Goal: Task Accomplishment & Management: Manage account settings

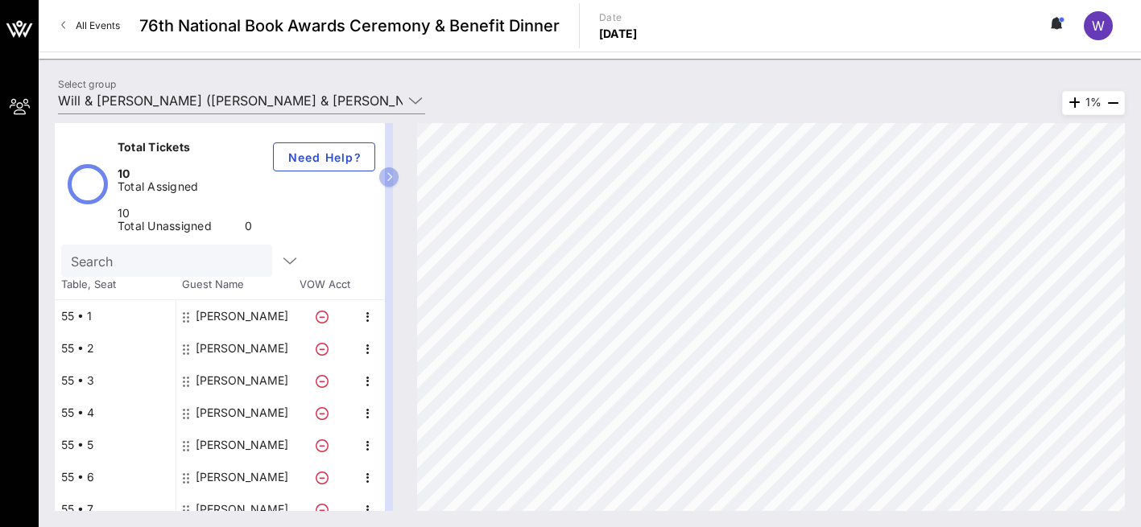
scroll to position [65, 0]
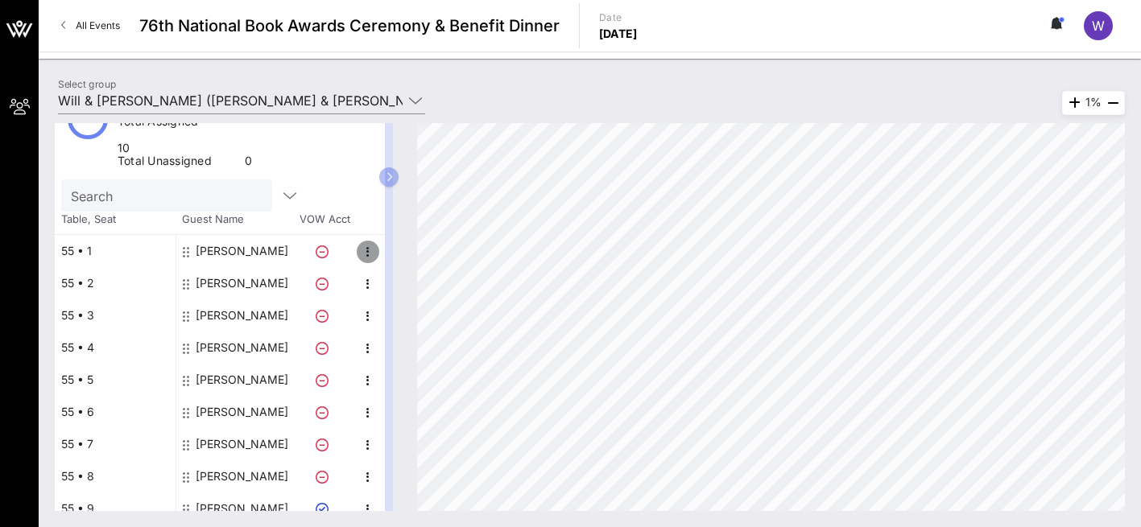
click at [370, 242] on icon "button" at bounding box center [367, 251] width 19 height 19
click at [90, 235] on div "55 • 1" at bounding box center [115, 251] width 121 height 32
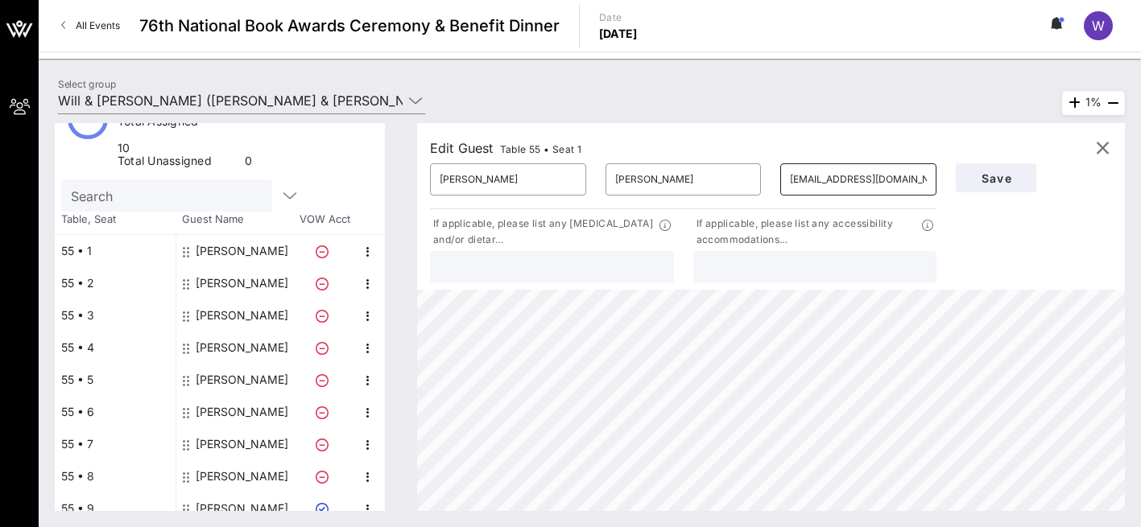
drag, startPoint x: 787, startPoint y: 182, endPoint x: 895, endPoint y: 177, distance: 108.0
click at [895, 177] on div "​ margotrgraham@gmail.com" at bounding box center [858, 179] width 156 height 32
drag, startPoint x: 926, startPoint y: 178, endPoint x: 759, endPoint y: 183, distance: 166.8
click at [759, 183] on div "​ Margot ​ Graham ​ margotrgraham@gmail.com" at bounding box center [683, 180] width 526 height 52
click at [662, 183] on input "[PERSON_NAME]" at bounding box center [683, 180] width 137 height 26
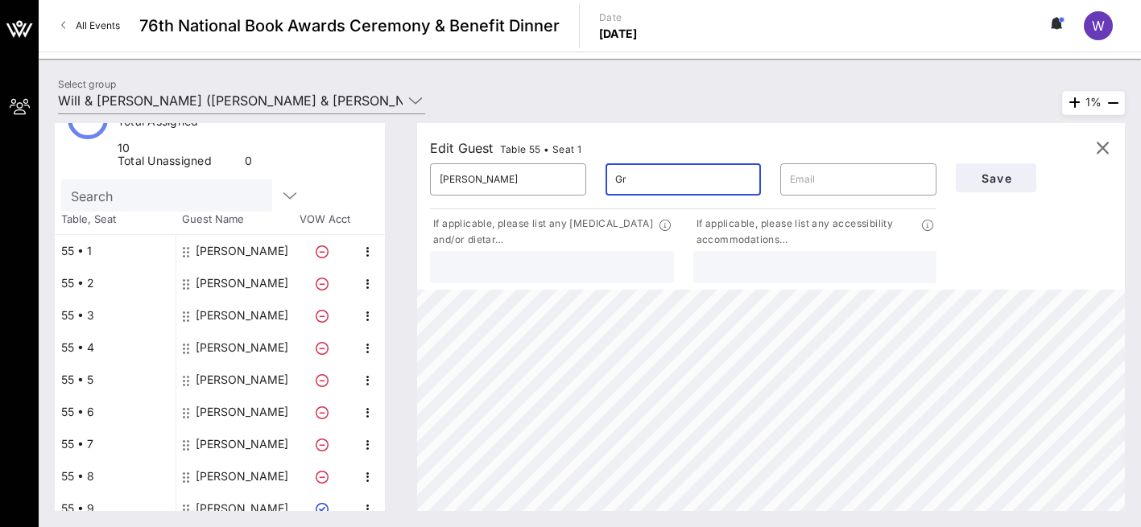
type input "G"
click at [475, 182] on input "[PERSON_NAME]" at bounding box center [508, 180] width 137 height 26
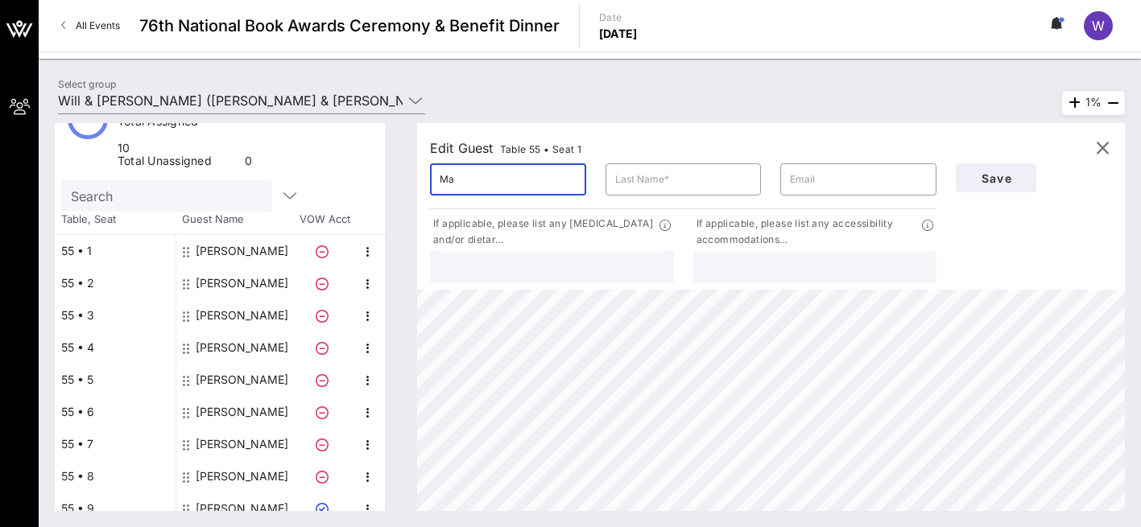
type input "M"
click at [370, 339] on icon "button" at bounding box center [367, 348] width 19 height 19
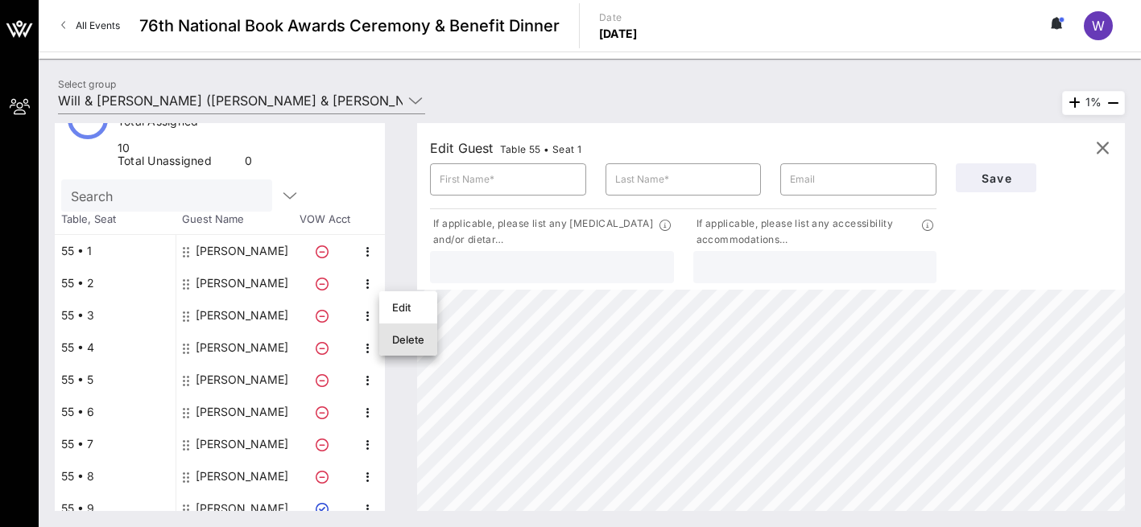
click at [415, 344] on div "Delete" at bounding box center [408, 339] width 32 height 13
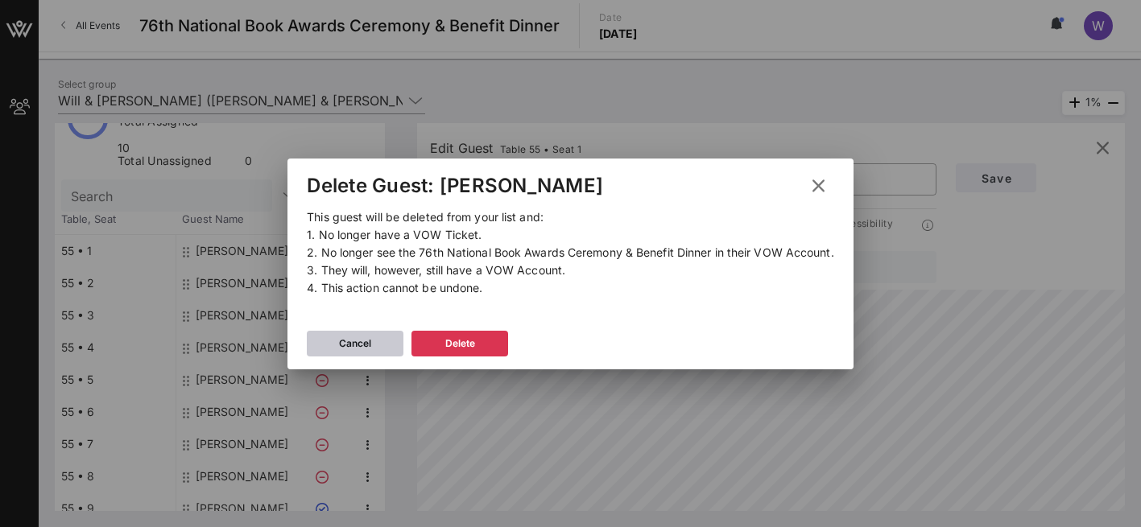
click at [368, 345] on div "Cancel" at bounding box center [355, 344] width 32 height 16
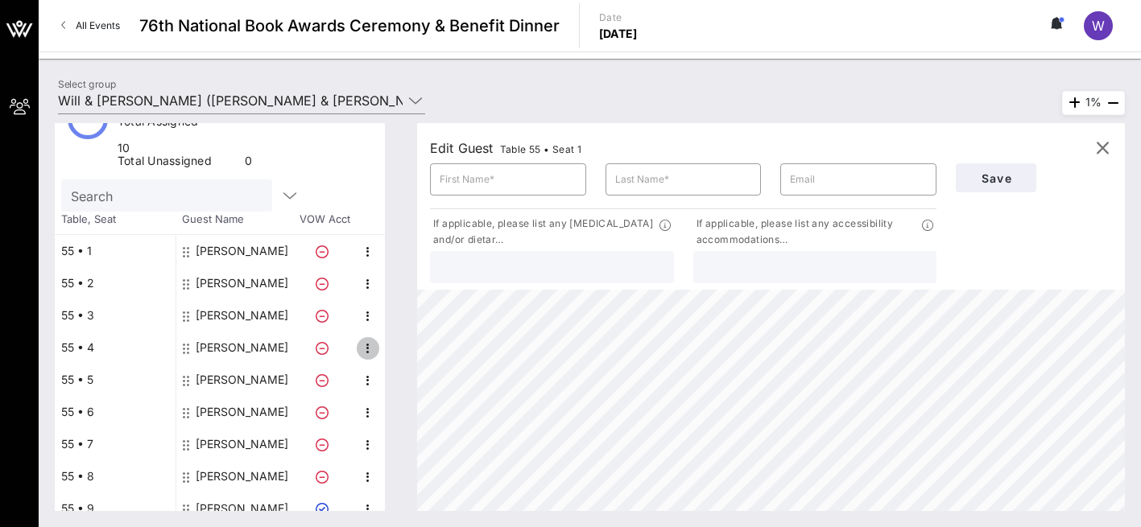
click at [366, 339] on icon "button" at bounding box center [367, 348] width 19 height 19
click at [405, 301] on div "Edit" at bounding box center [408, 307] width 32 height 13
type input "Polly"
type input "Draper"
click at [473, 190] on input "Polly" at bounding box center [508, 180] width 137 height 26
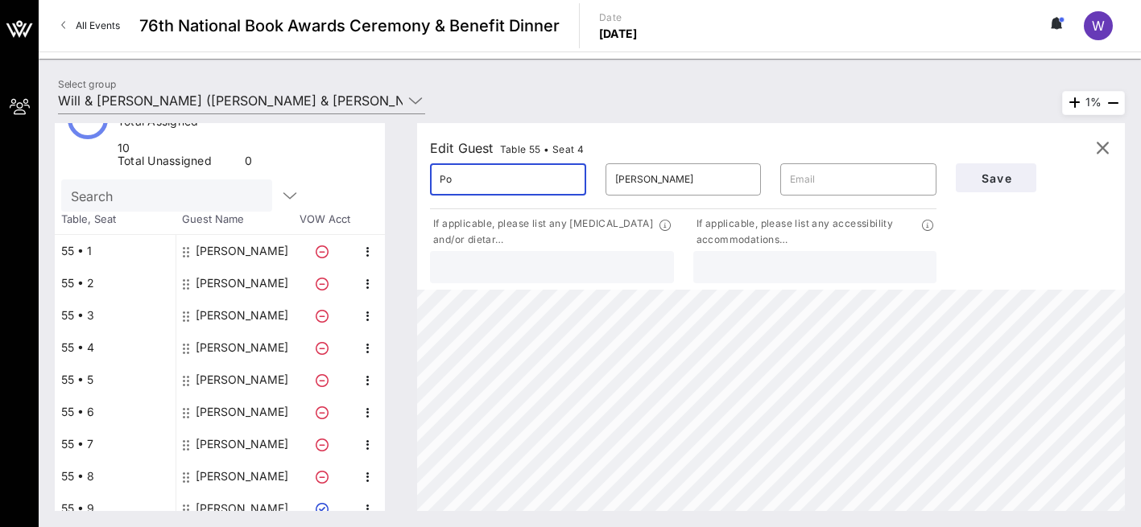
type input "P"
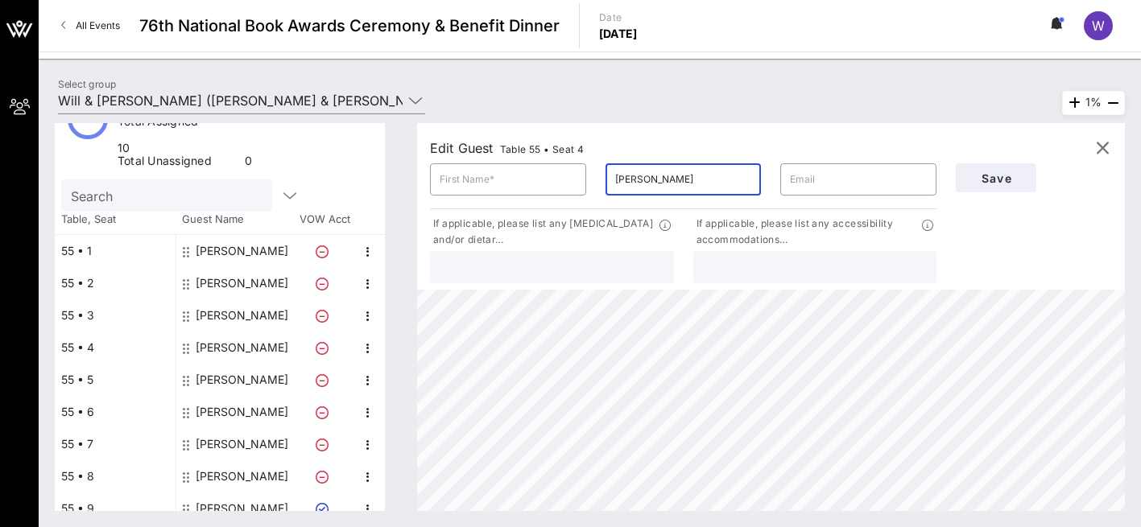
click at [651, 183] on input "Draper" at bounding box center [683, 180] width 137 height 26
type input "D"
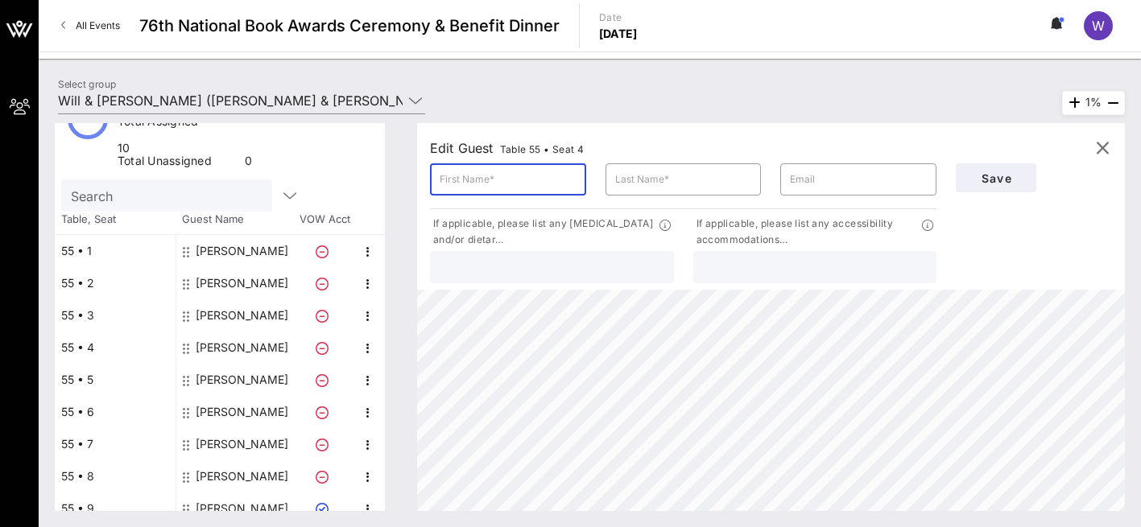
click at [443, 184] on input "text" at bounding box center [508, 180] width 137 height 26
type input "[PERSON_NAME]"
click at [622, 184] on input "text" at bounding box center [683, 180] width 137 height 26
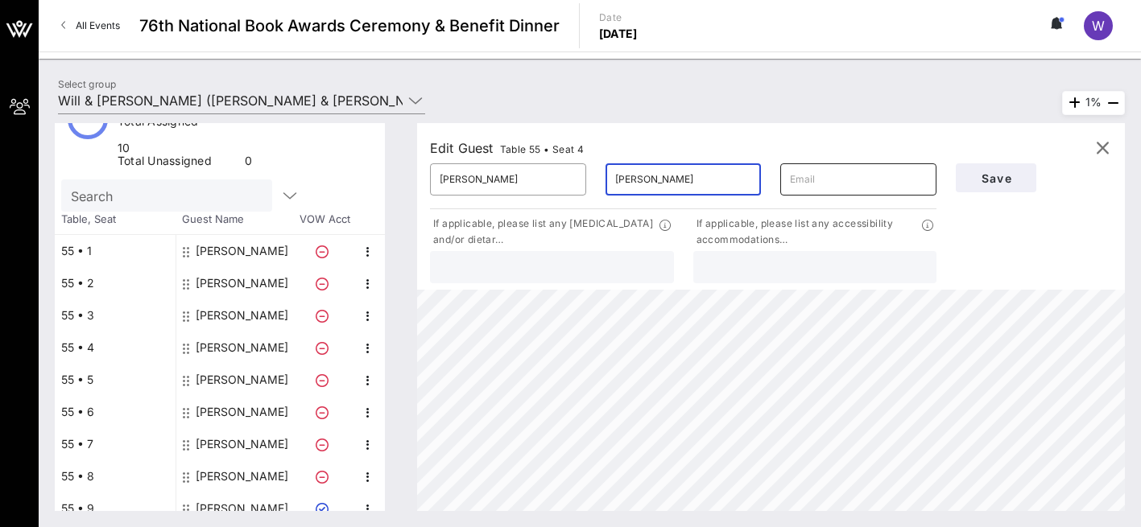
type input "[PERSON_NAME]"
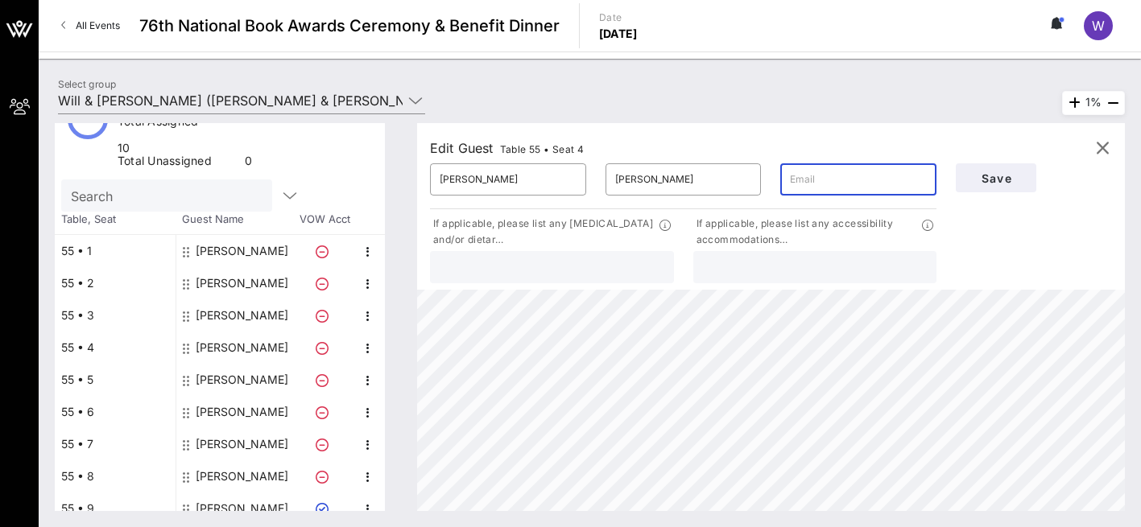
click at [800, 187] on input "text" at bounding box center [858, 180] width 137 height 26
paste input "[EMAIL_ADDRESS][DOMAIN_NAME]"
type input "[EMAIL_ADDRESS][DOMAIN_NAME]"
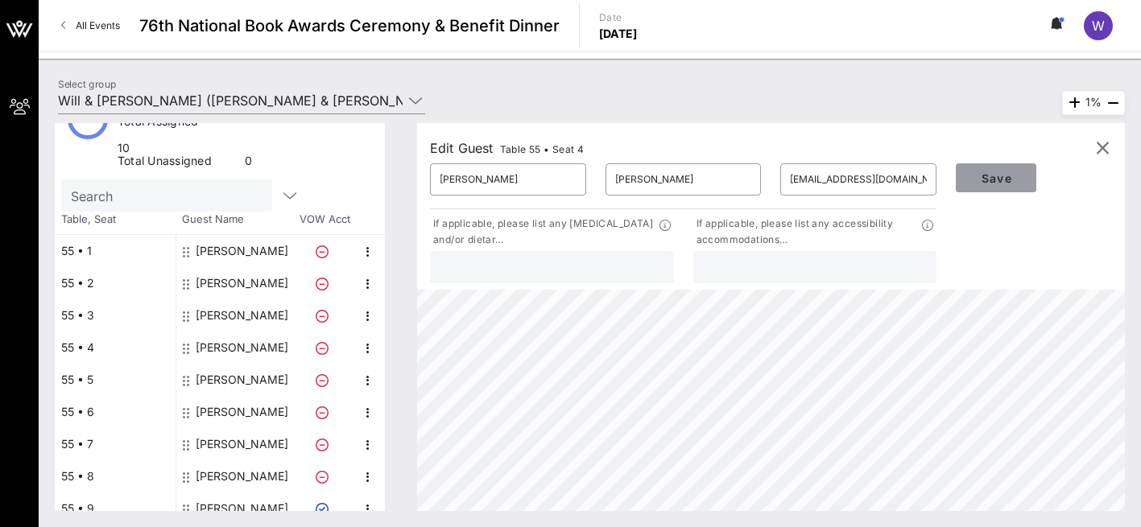
click at [996, 180] on span "Save" at bounding box center [996, 179] width 55 height 14
click at [1101, 147] on icon "button" at bounding box center [1102, 148] width 19 height 19
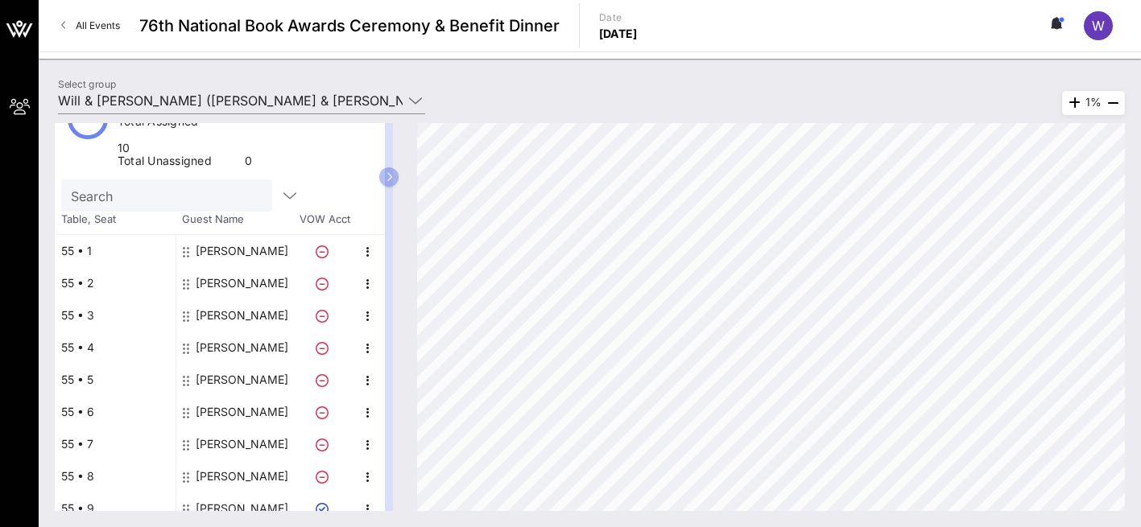
click at [93, 235] on div "55 • 1" at bounding box center [115, 251] width 121 height 32
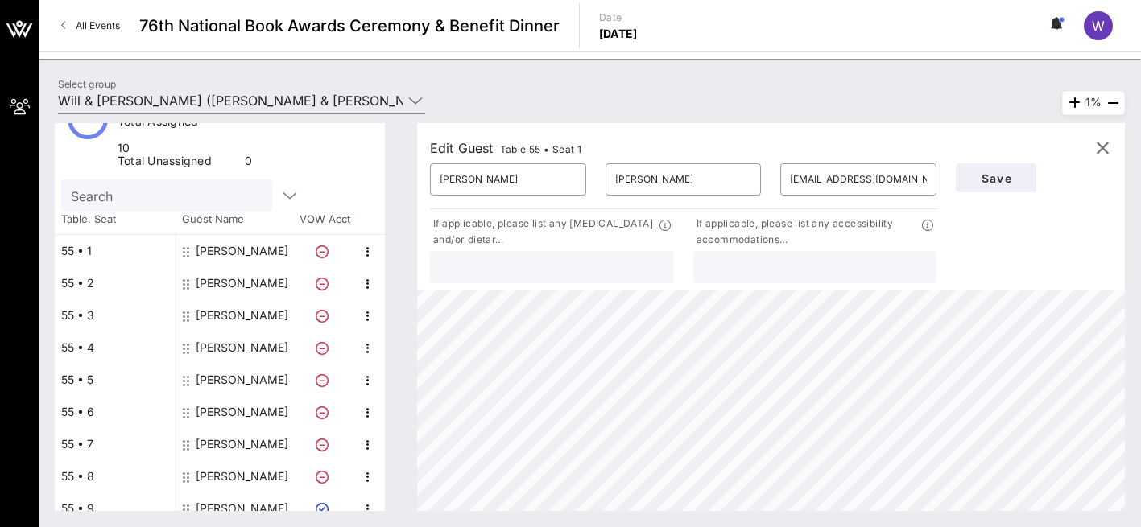
click at [582, 147] on span "Table 55 • Seat 1" at bounding box center [541, 149] width 82 height 12
click at [1105, 148] on icon "button" at bounding box center [1102, 148] width 19 height 19
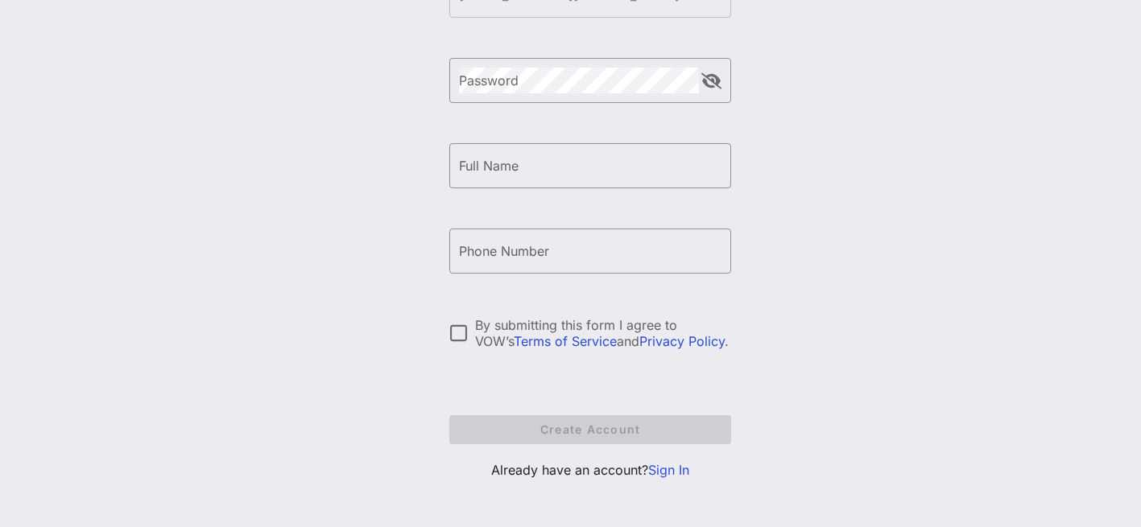
scroll to position [254, 0]
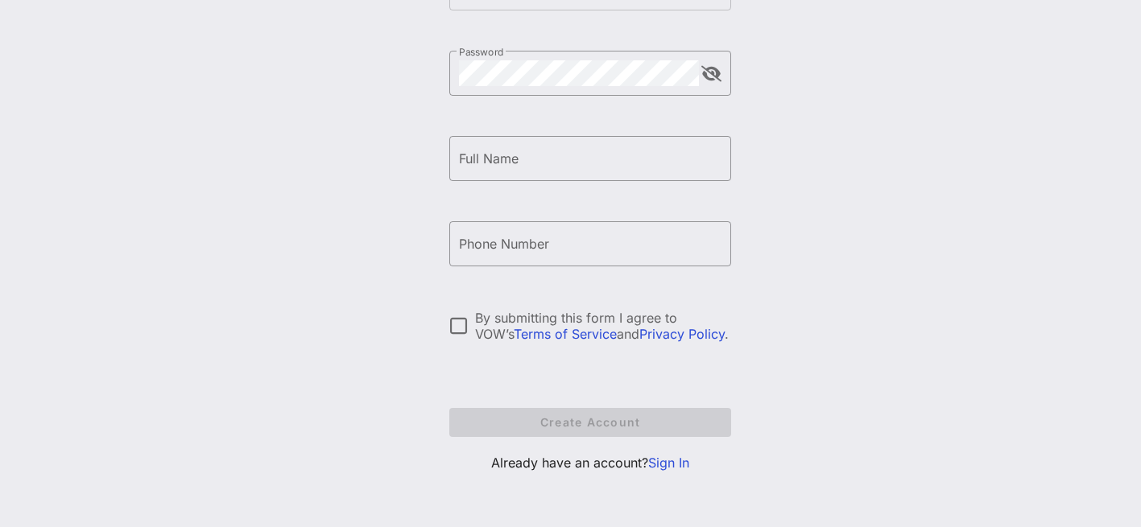
click at [664, 464] on link "Sign In" at bounding box center [668, 463] width 41 height 16
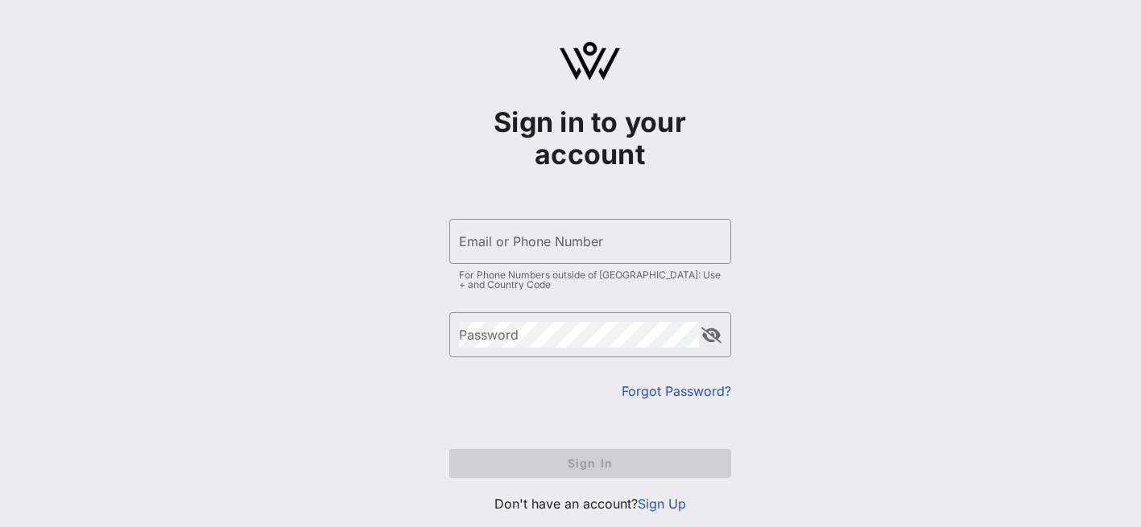
type input "[EMAIL_ADDRESS][DOMAIN_NAME]"
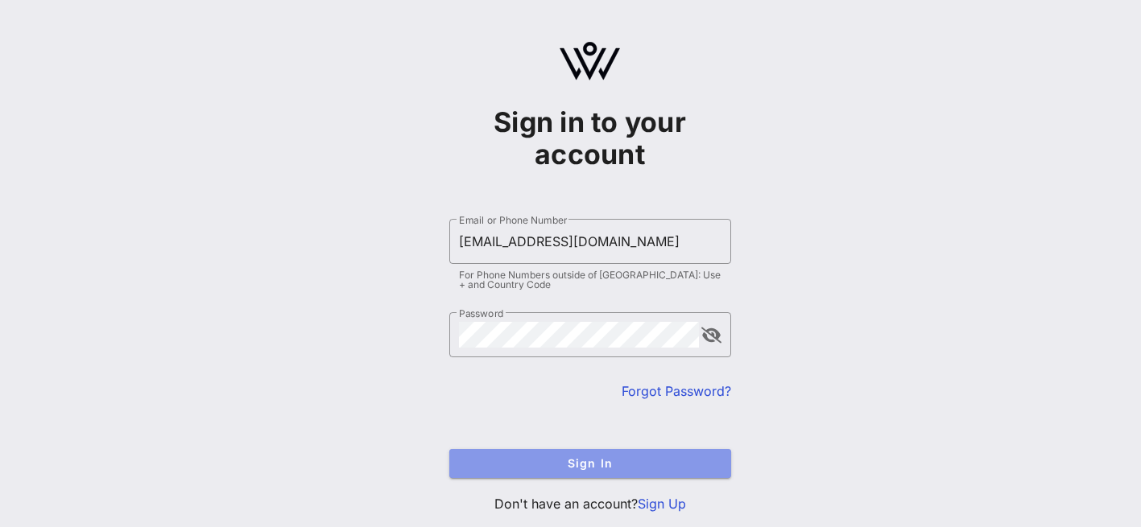
click at [601, 464] on span "Sign In" at bounding box center [590, 464] width 256 height 14
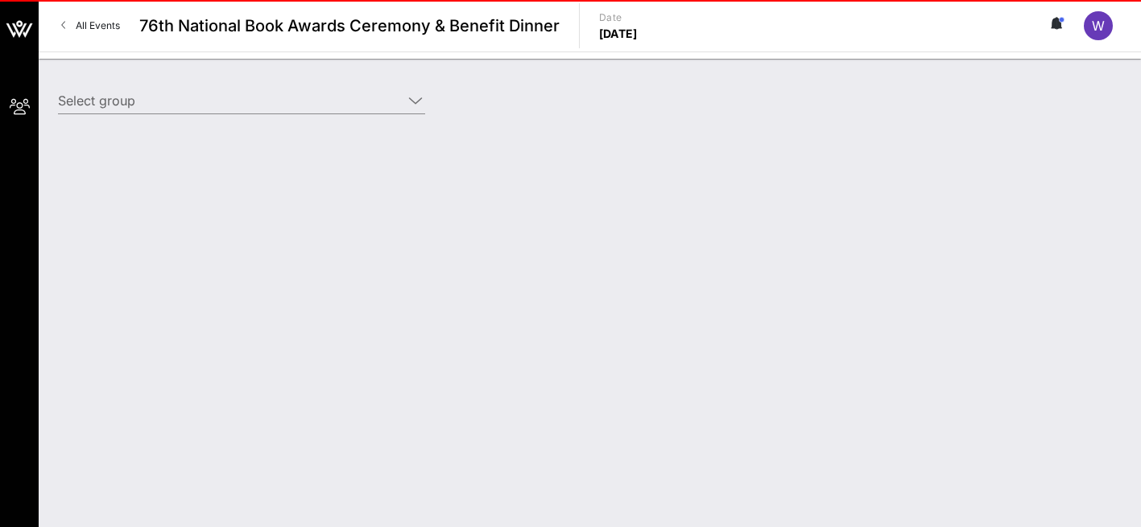
type input "Will & [PERSON_NAME] ([PERSON_NAME] & [PERSON_NAME]) [[PERSON_NAME], [EMAIL_ADD…"
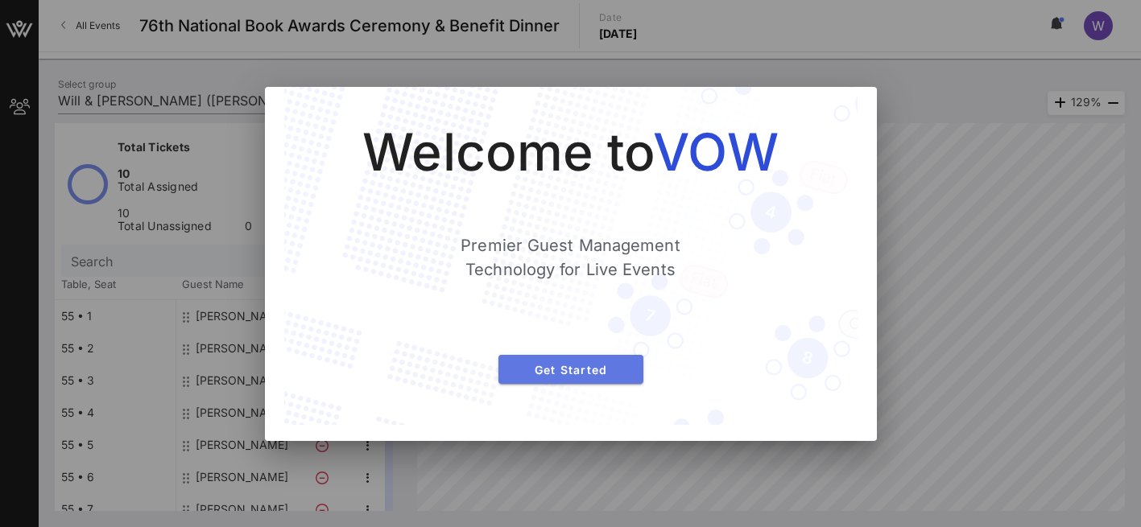
click at [581, 365] on span "Get Started" at bounding box center [570, 370] width 119 height 14
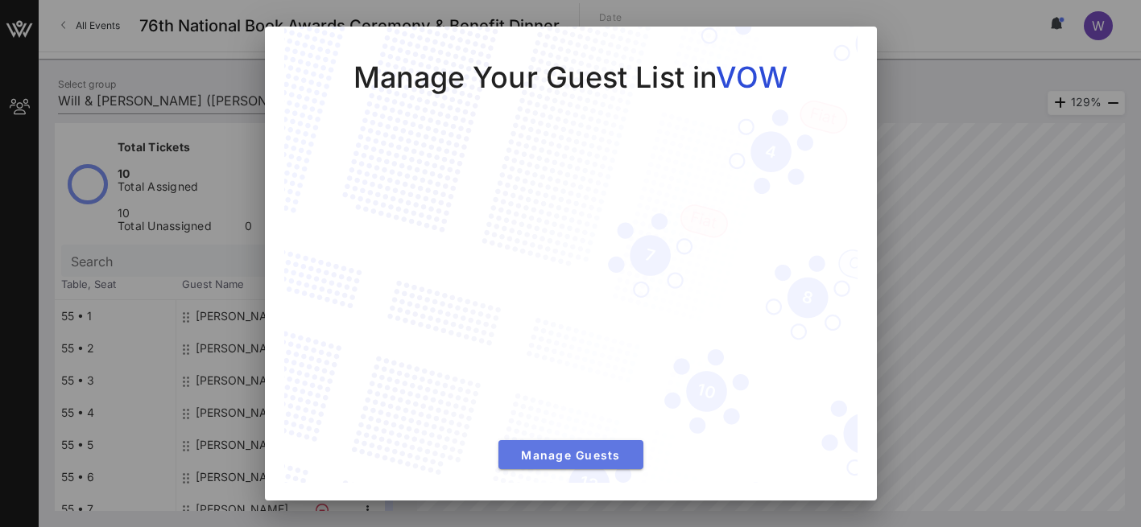
click at [601, 452] on span "Manage Guests" at bounding box center [570, 456] width 119 height 14
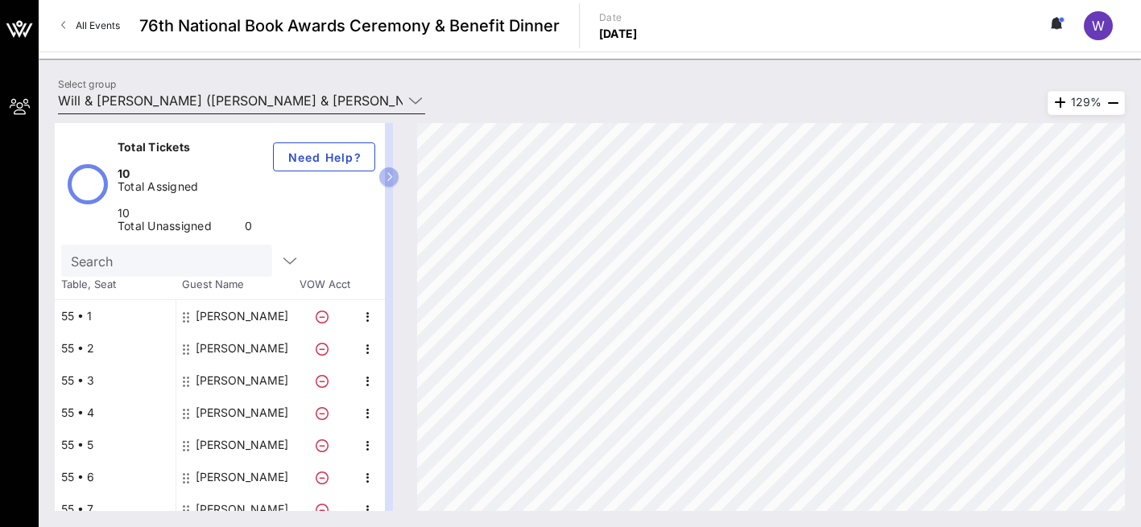
click at [417, 102] on icon at bounding box center [415, 100] width 14 height 19
click at [280, 251] on icon "button" at bounding box center [289, 260] width 19 height 19
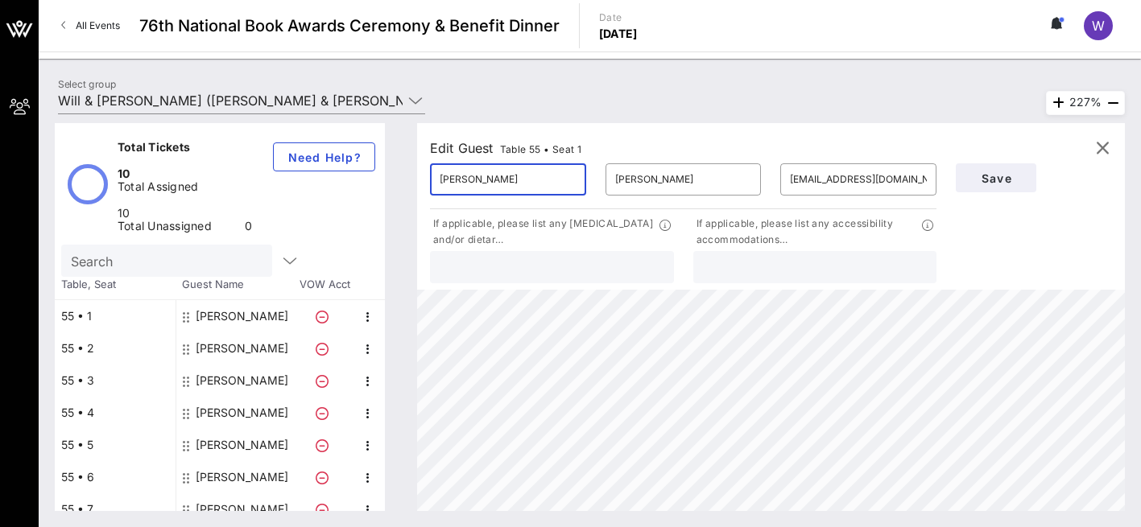
click at [513, 182] on input "[PERSON_NAME]" at bounding box center [508, 180] width 137 height 26
type input "M"
type input "Will"
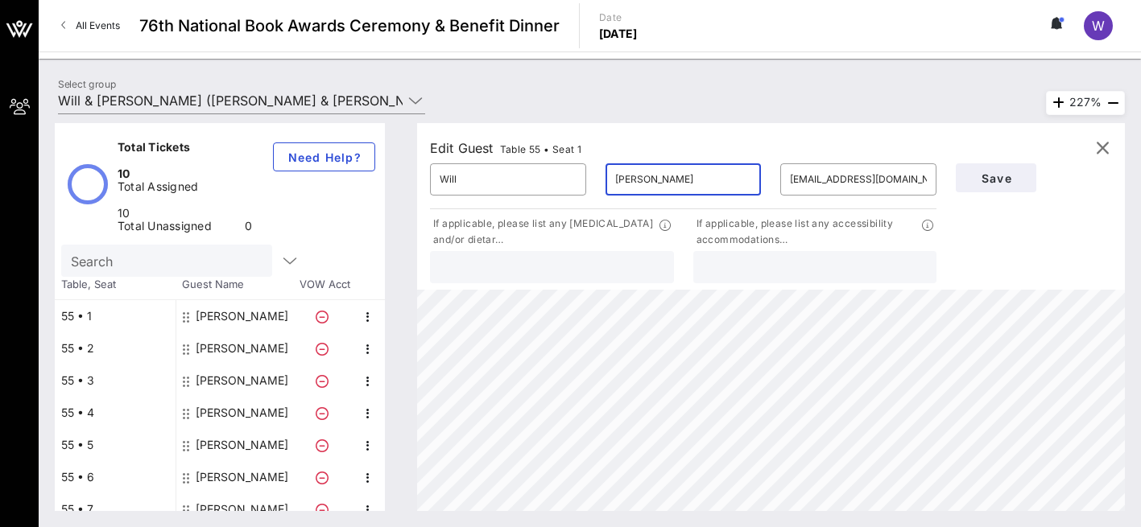
click at [666, 180] on input "[PERSON_NAME]" at bounding box center [683, 180] width 137 height 26
type input "G"
type input "[PERSON_NAME]"
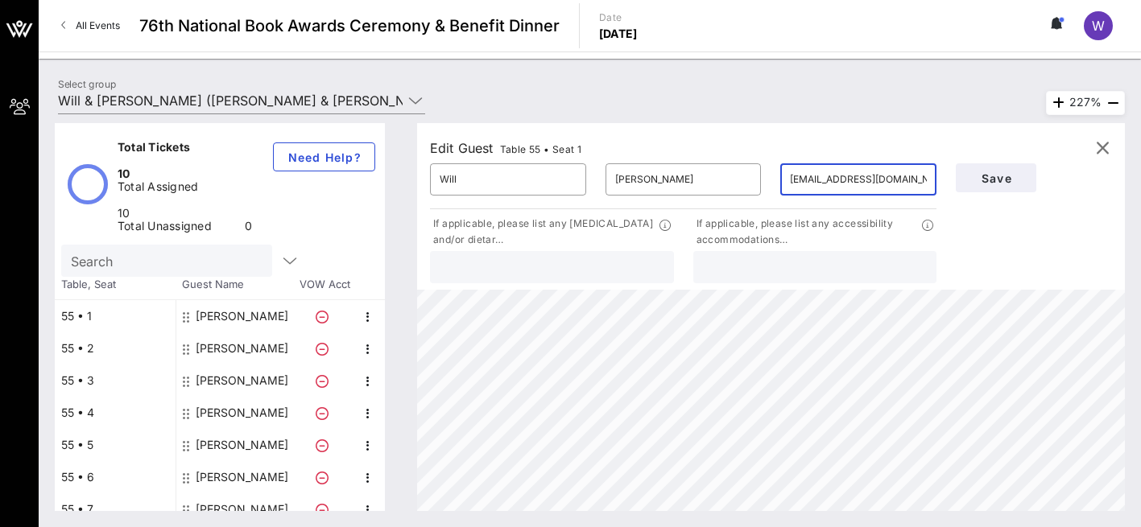
click at [924, 175] on input "[EMAIL_ADDRESS][DOMAIN_NAME]" at bounding box center [858, 180] width 137 height 26
type input "m"
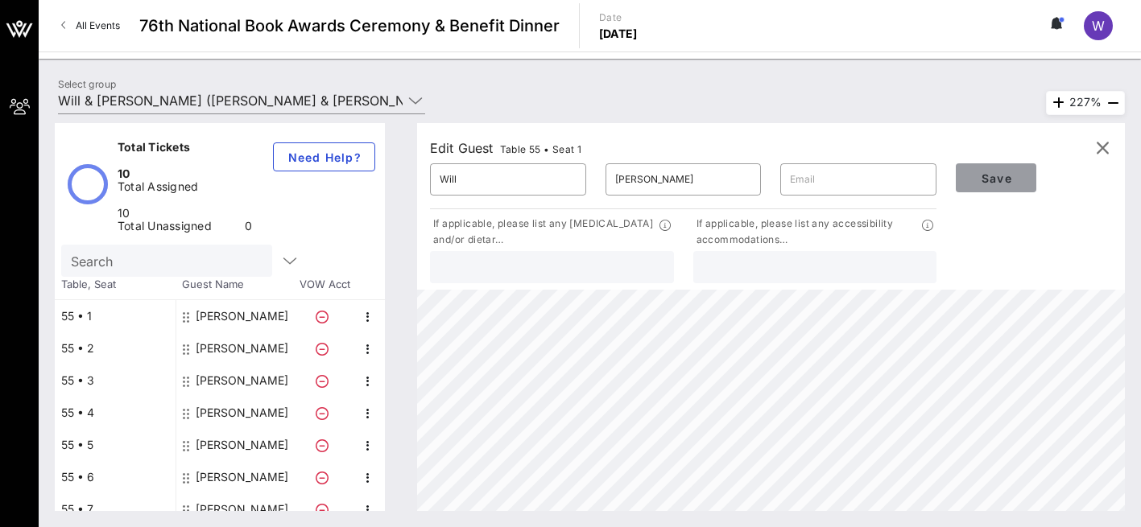
click at [1007, 176] on span "Save" at bounding box center [996, 179] width 55 height 14
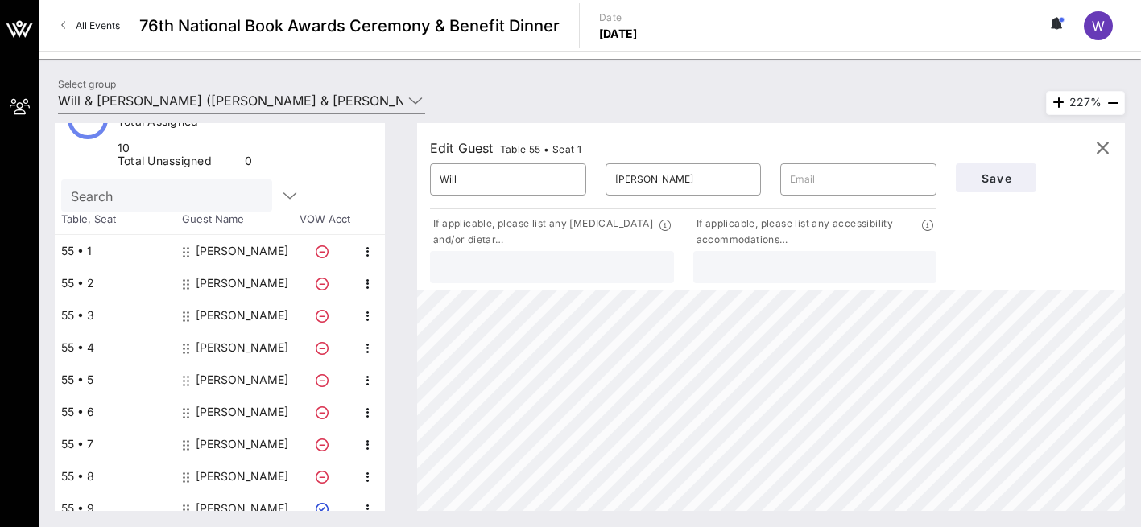
click at [251, 493] on div "[PERSON_NAME]" at bounding box center [242, 509] width 93 height 32
type input "schuttewr@gmail.com"
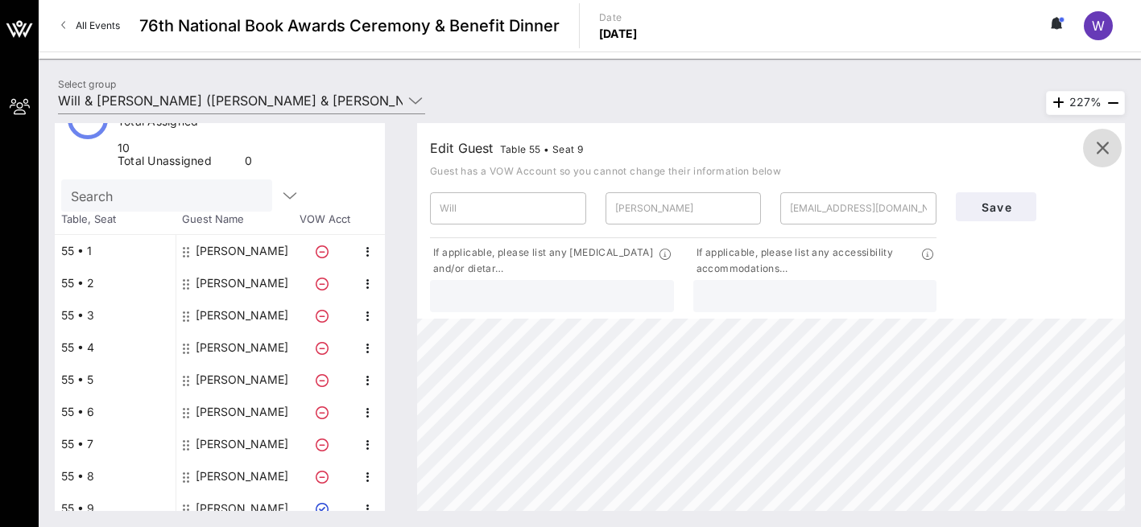
click at [1102, 147] on icon "button" at bounding box center [1102, 148] width 19 height 19
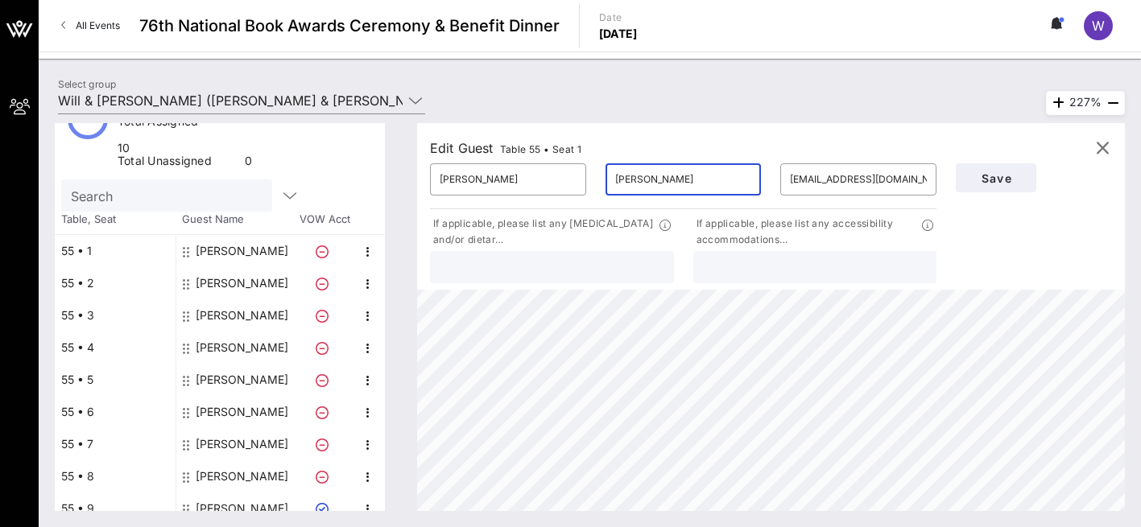
click at [699, 176] on input "[PERSON_NAME]" at bounding box center [683, 180] width 137 height 26
type input "G"
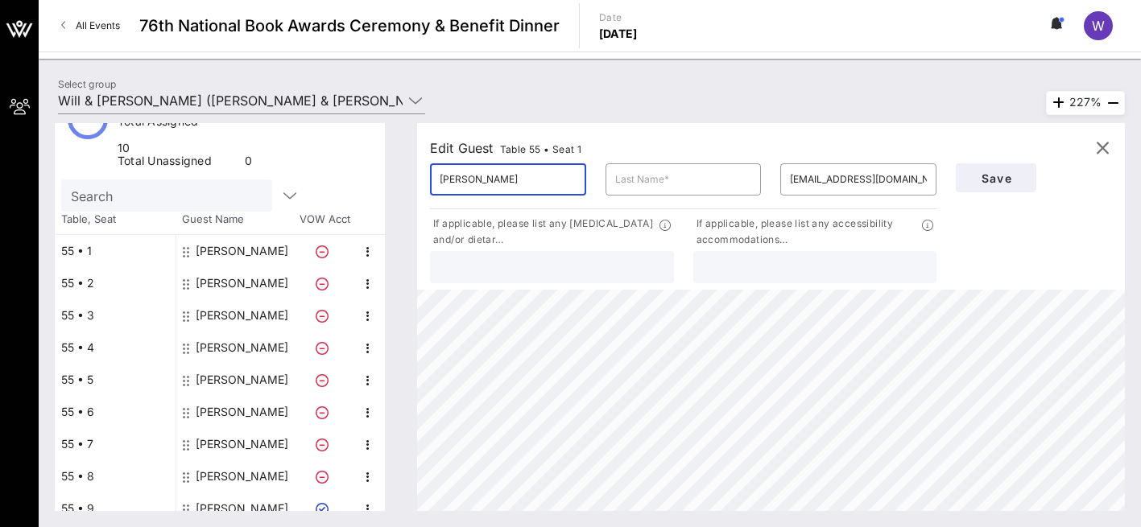
click at [478, 179] on input "[PERSON_NAME]" at bounding box center [508, 180] width 137 height 26
type input "M"
type input "Will"
click at [630, 189] on input "text" at bounding box center [683, 180] width 137 height 26
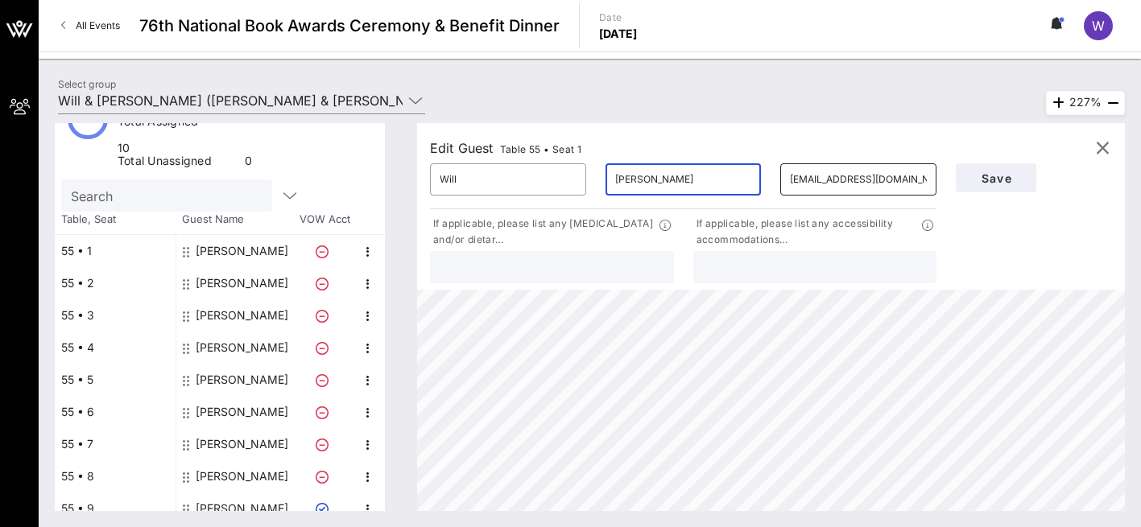
type input "Schutte"
click at [916, 181] on input "[EMAIL_ADDRESS][DOMAIN_NAME]" at bounding box center [858, 180] width 137 height 26
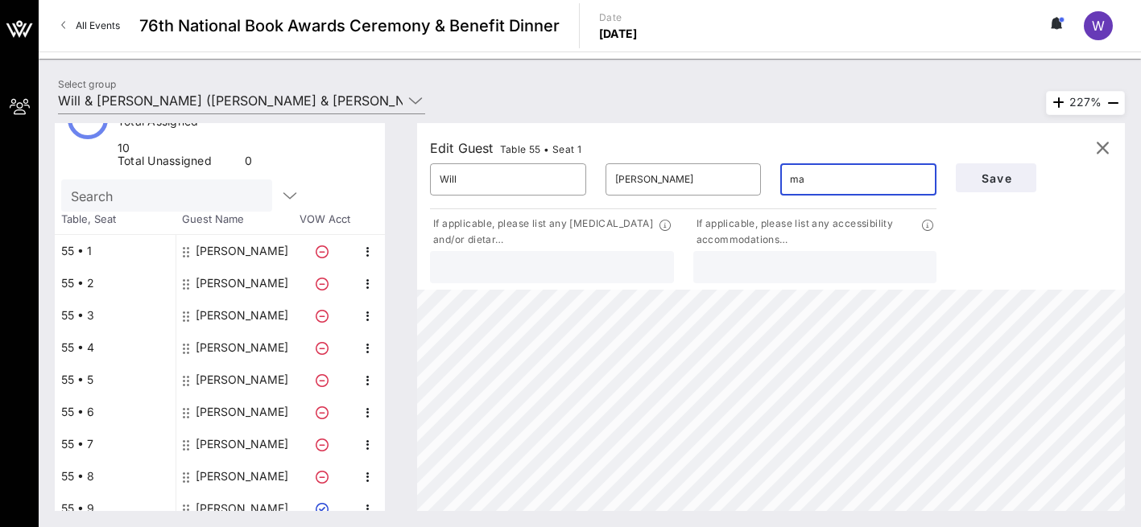
type input "m"
type input "S"
type input "schuttewr@gmail.com"
click at [999, 179] on span "Save" at bounding box center [996, 179] width 55 height 14
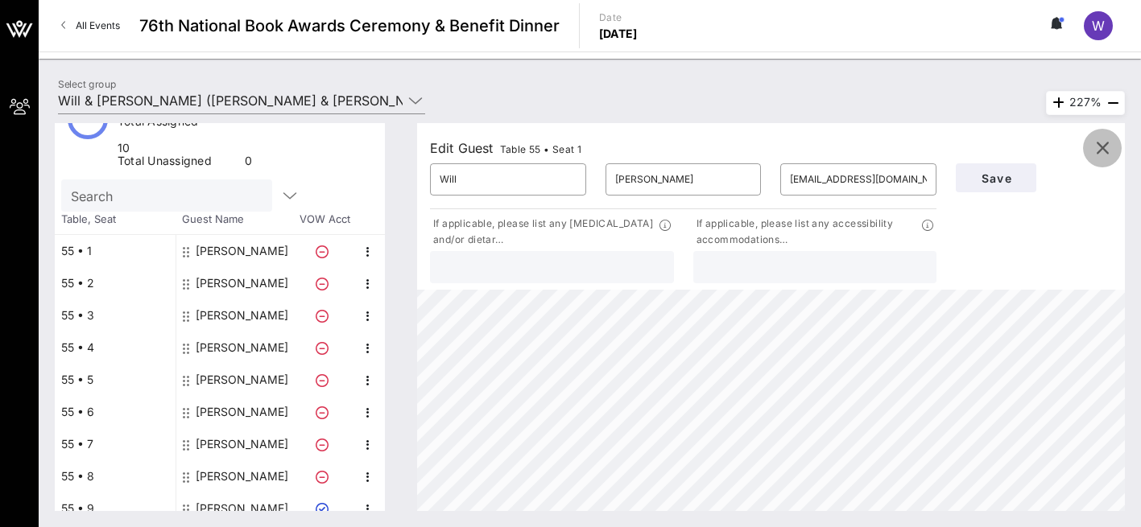
click at [1102, 147] on icon "button" at bounding box center [1102, 148] width 19 height 19
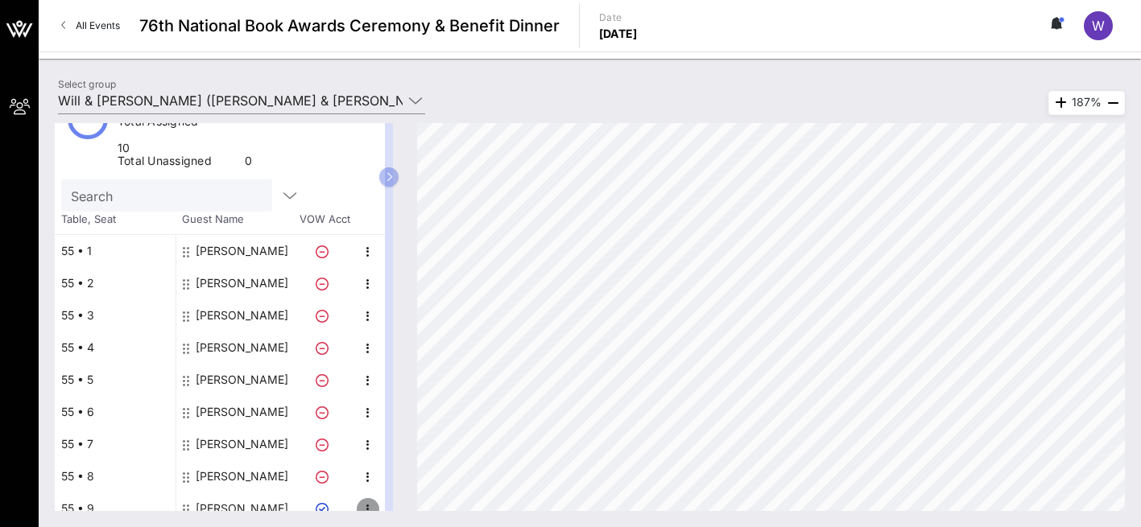
click at [370, 500] on icon "button" at bounding box center [367, 509] width 19 height 19
click at [414, 502] on div "Delete" at bounding box center [408, 500] width 32 height 13
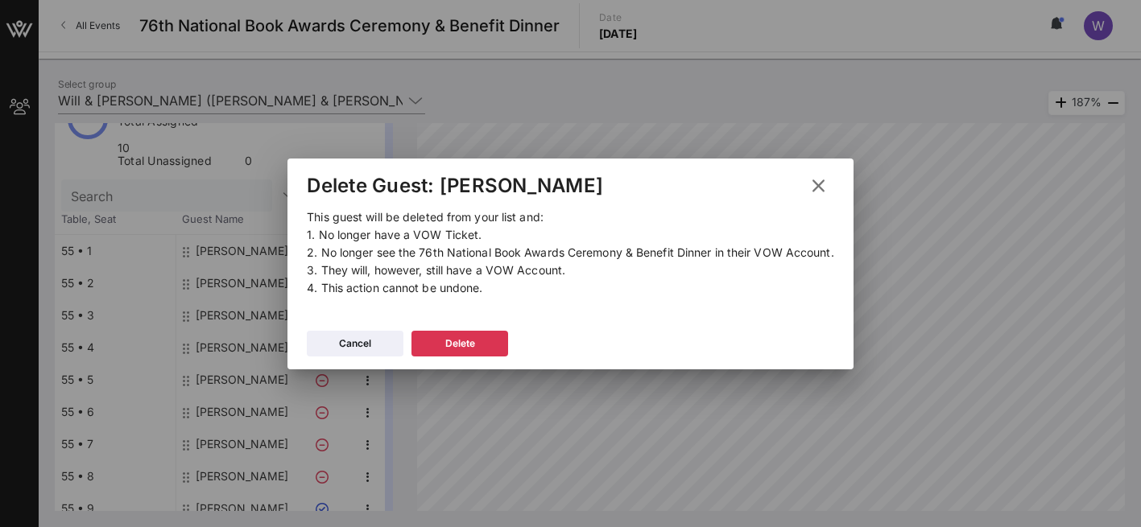
click at [818, 184] on icon at bounding box center [819, 185] width 22 height 19
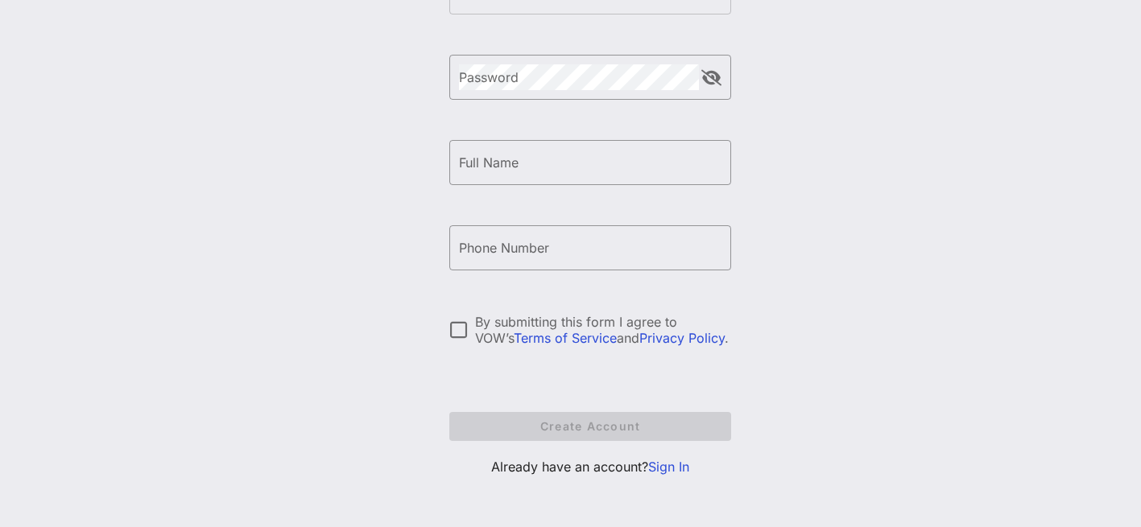
scroll to position [254, 0]
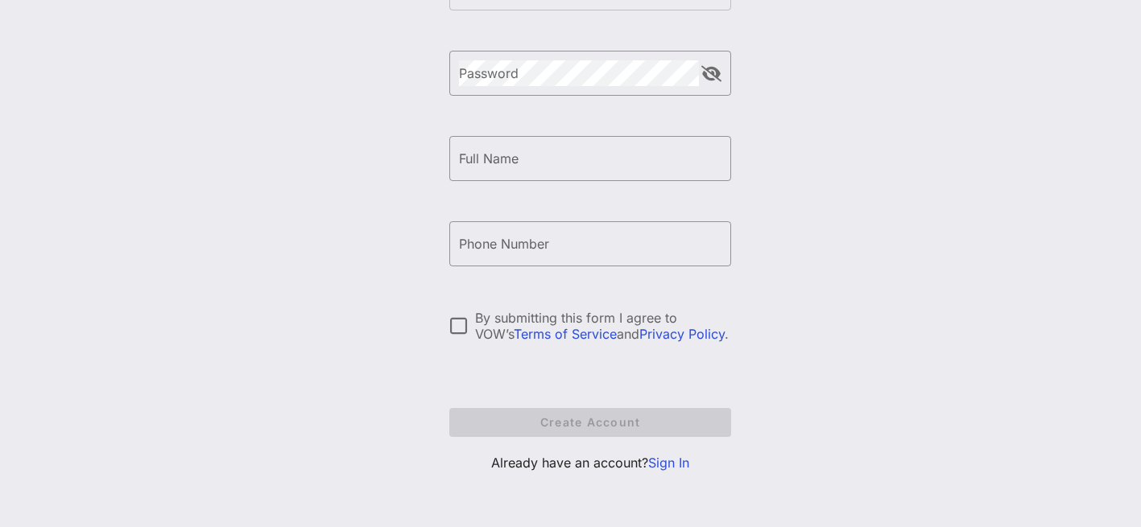
click at [685, 461] on link "Sign In" at bounding box center [668, 463] width 41 height 16
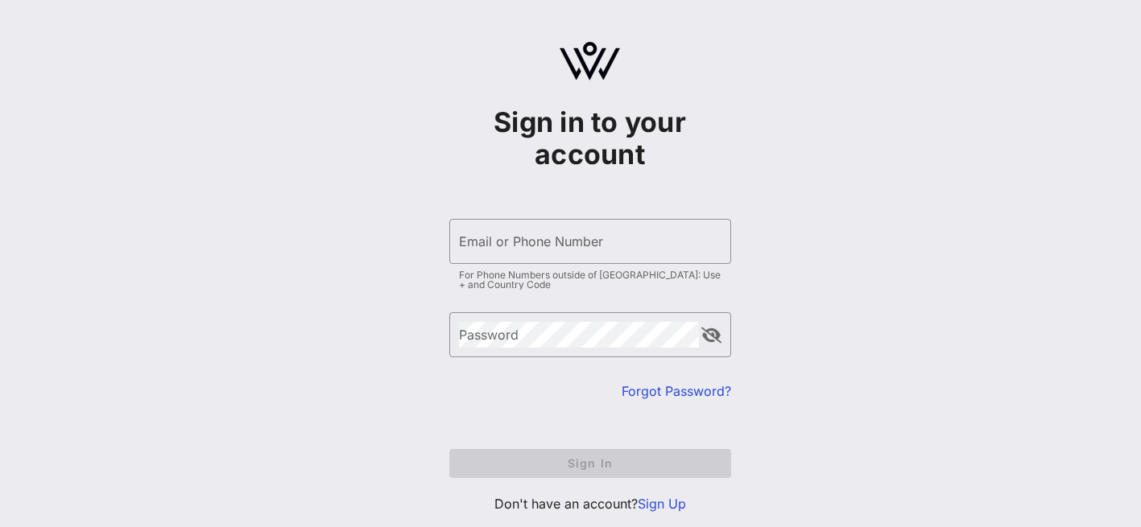
type input "[EMAIL_ADDRESS][DOMAIN_NAME]"
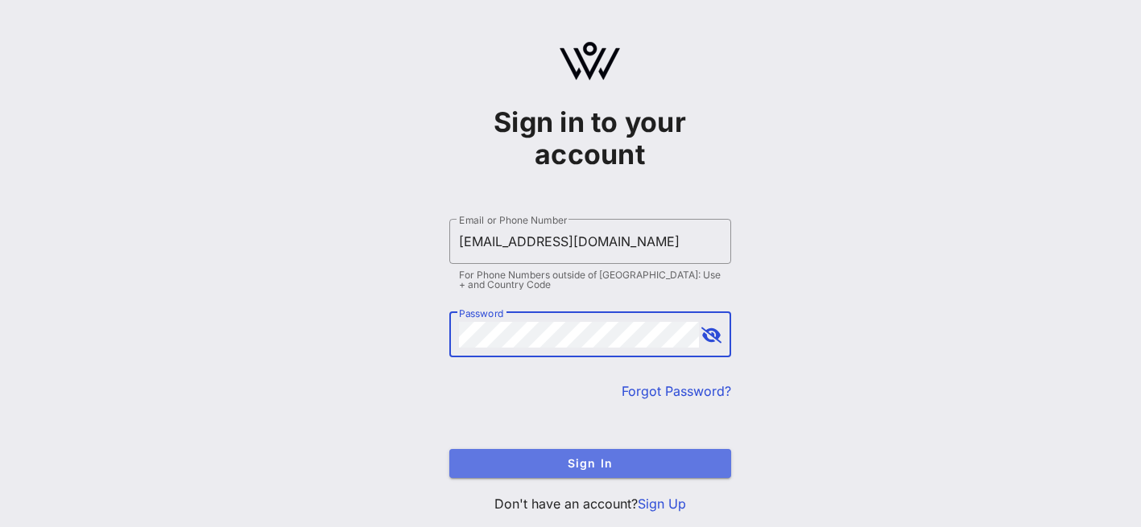
click at [590, 464] on span "Sign In" at bounding box center [590, 464] width 256 height 14
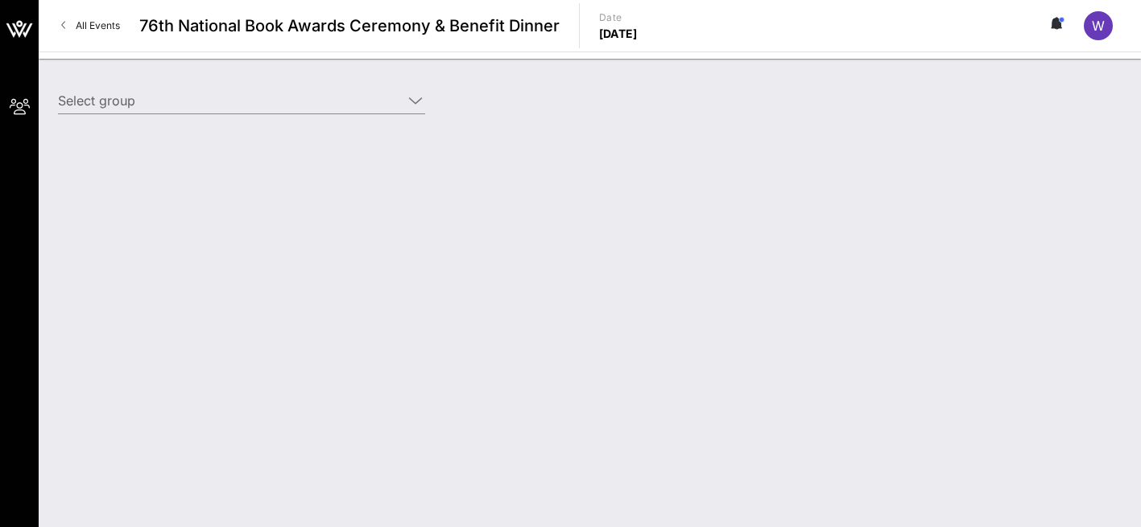
type input "Will & [PERSON_NAME] ([PERSON_NAME] & [PERSON_NAME]) [[PERSON_NAME], [EMAIL_ADD…"
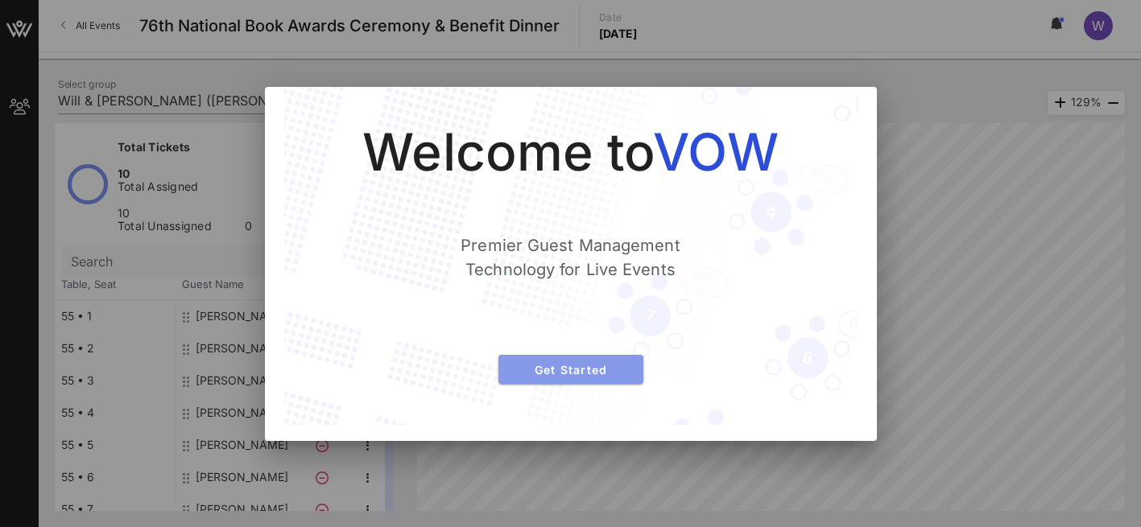
click at [569, 370] on span "Get Started" at bounding box center [570, 370] width 119 height 14
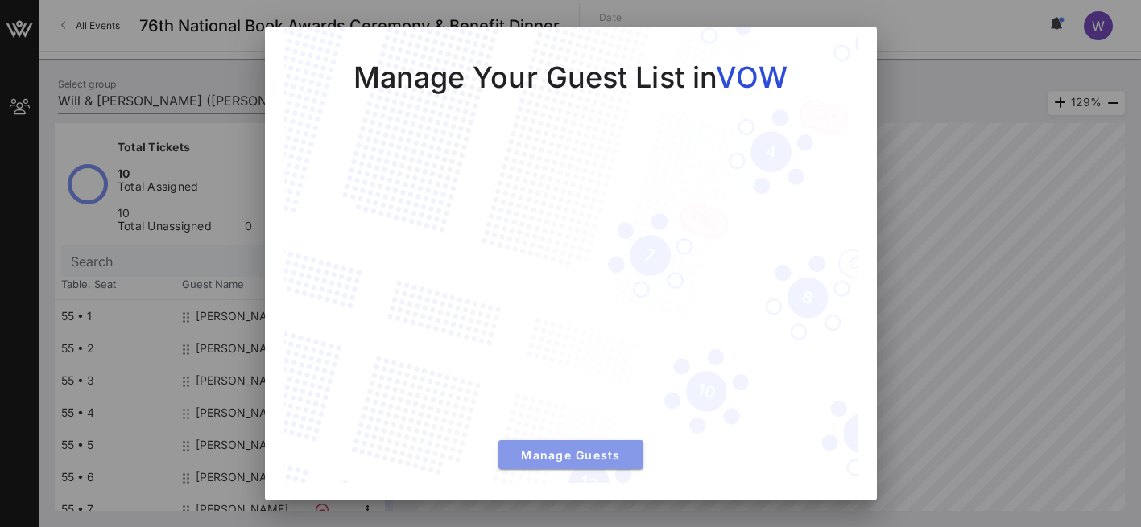
click at [551, 461] on span "Manage Guests" at bounding box center [570, 456] width 119 height 14
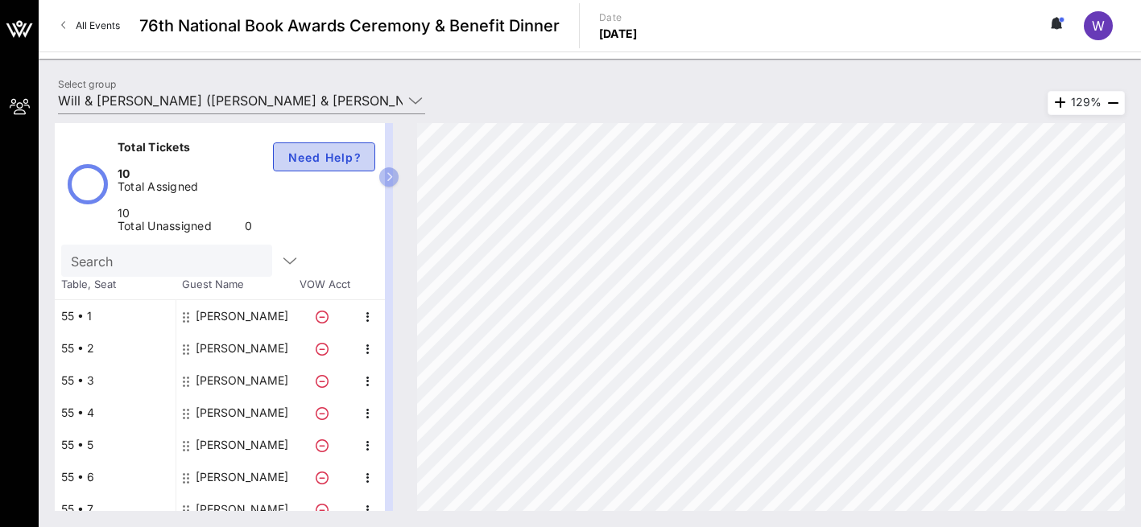
click at [321, 155] on span "Need Help?" at bounding box center [324, 158] width 75 height 14
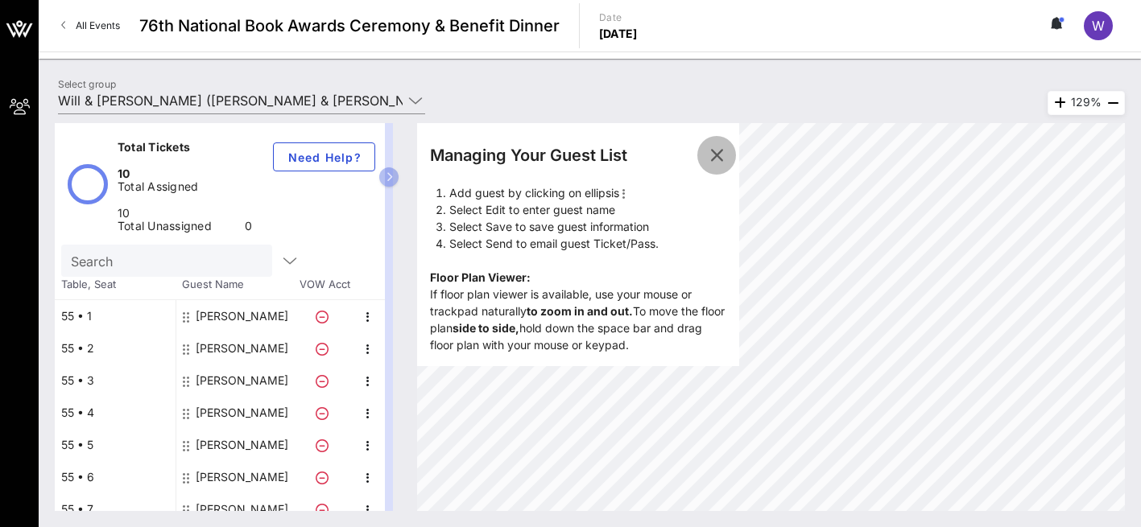
click at [716, 152] on icon "button" at bounding box center [716, 155] width 19 height 19
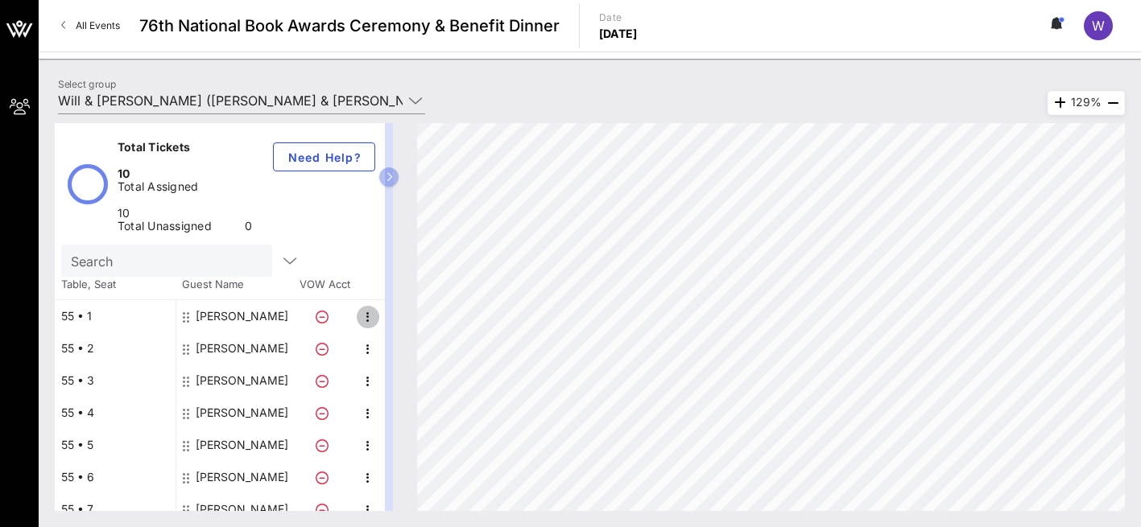
click at [368, 308] on icon "button" at bounding box center [367, 317] width 19 height 19
click at [403, 275] on div "Edit" at bounding box center [408, 277] width 32 height 13
